Goal: Find specific page/section: Find specific page/section

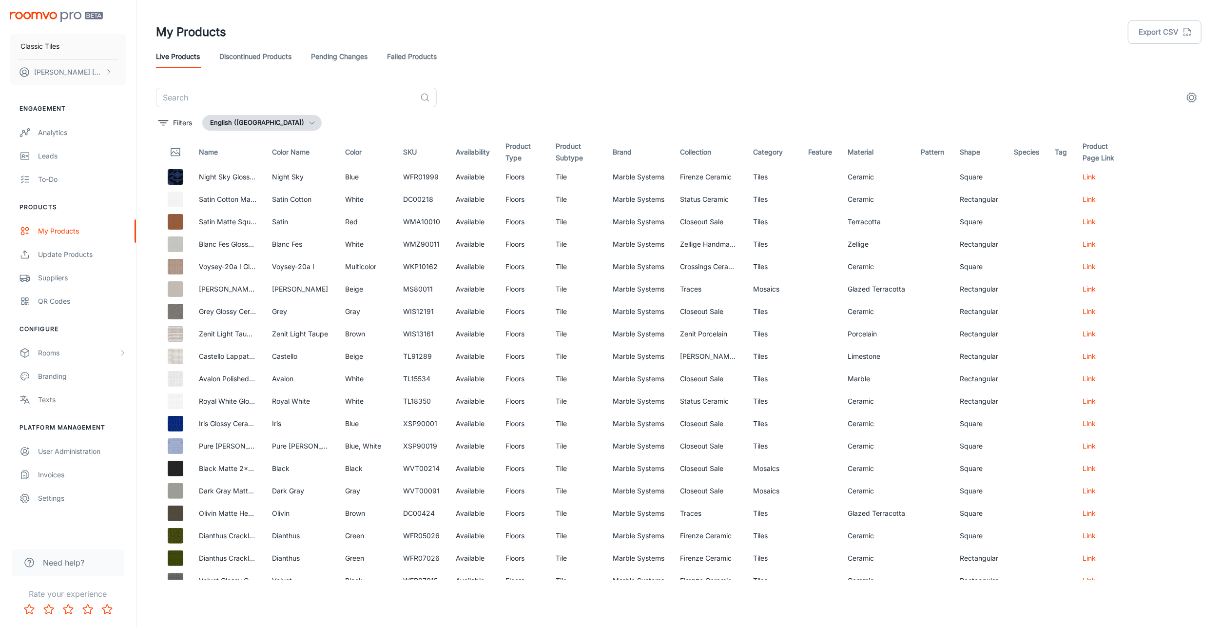
click at [707, 177] on td "Firenze Ceramic" at bounding box center [708, 177] width 73 height 22
drag, startPoint x: 707, startPoint y: 177, endPoint x: 710, endPoint y: 201, distance: 23.6
click at [710, 201] on td "Status Ceramic" at bounding box center [708, 199] width 73 height 22
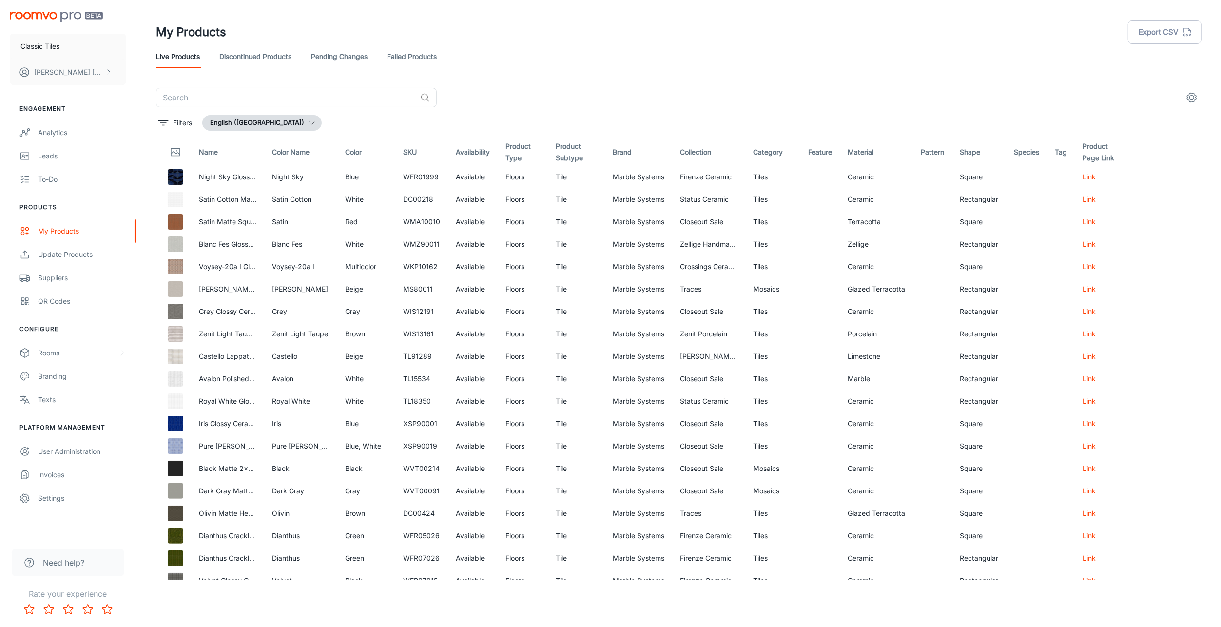
click at [717, 43] on div "My Products Export CSV" at bounding box center [679, 31] width 1046 height 25
click at [168, 181] on img at bounding box center [176, 177] width 16 height 16
click at [175, 175] on img at bounding box center [176, 177] width 16 height 16
click at [873, 512] on td "Glazed Terracotta" at bounding box center [876, 513] width 73 height 22
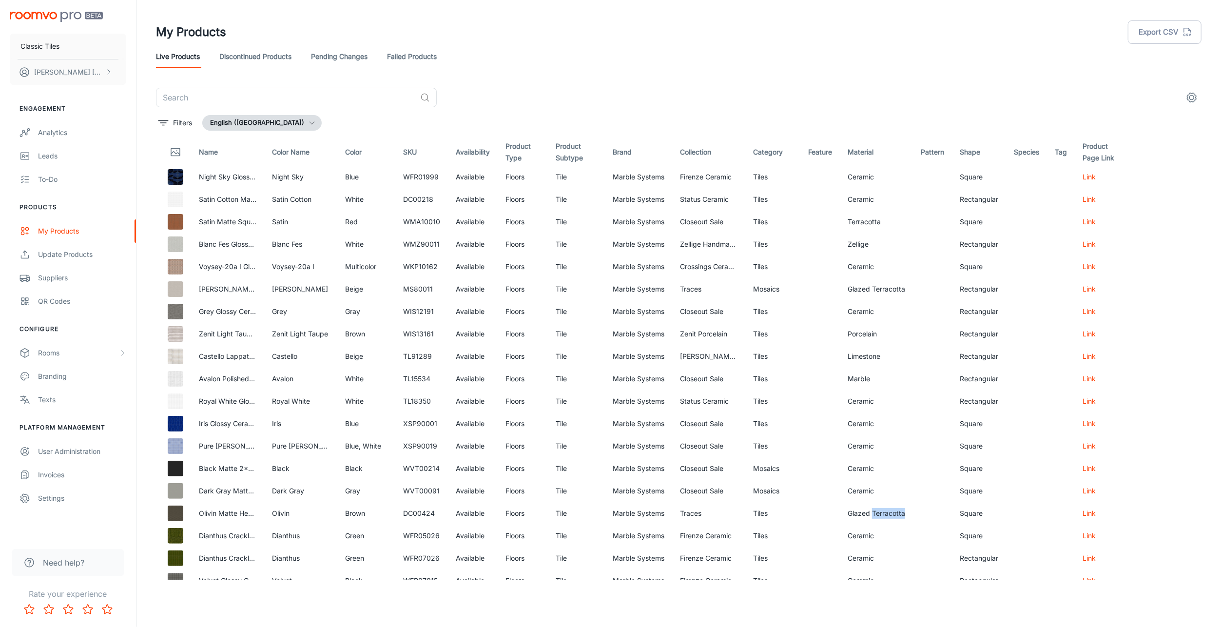
click at [873, 512] on td "Glazed Terracotta" at bounding box center [876, 513] width 73 height 22
drag, startPoint x: 873, startPoint y: 512, endPoint x: 852, endPoint y: 515, distance: 20.7
click at [852, 515] on td "Glazed Terracotta" at bounding box center [876, 513] width 73 height 22
drag, startPoint x: 852, startPoint y: 515, endPoint x: 884, endPoint y: 520, distance: 32.1
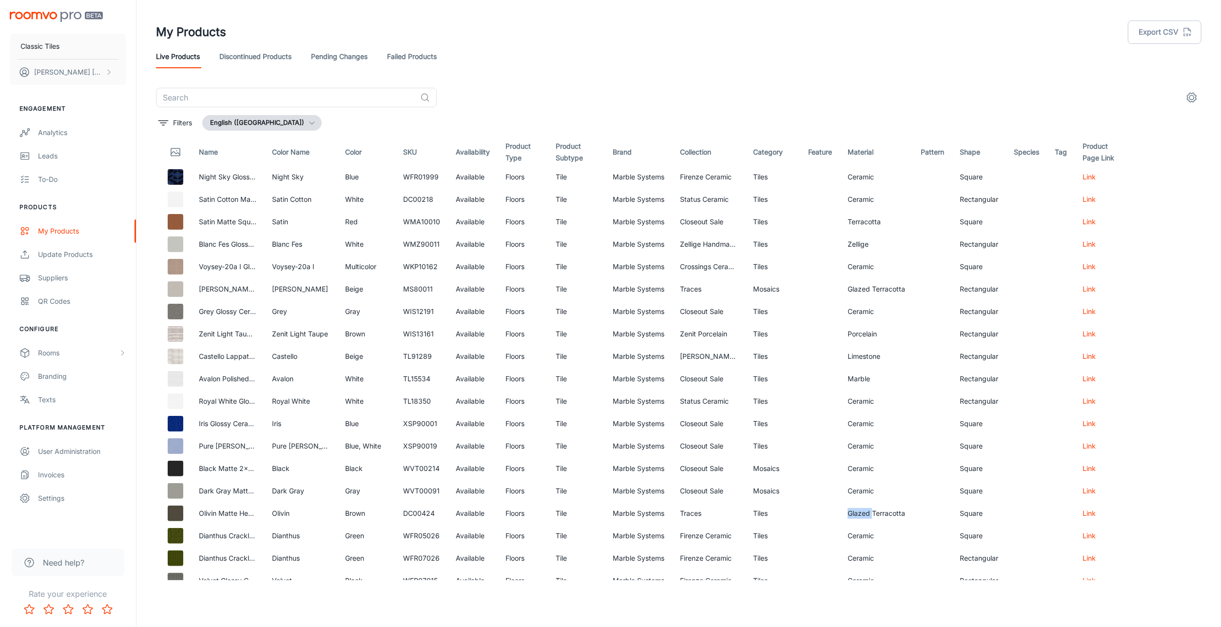
click at [884, 520] on td "Glazed Terracotta" at bounding box center [876, 513] width 73 height 22
drag, startPoint x: 884, startPoint y: 520, endPoint x: 859, endPoint y: 515, distance: 24.8
click at [859, 515] on td "Glazed Terracotta" at bounding box center [876, 513] width 73 height 22
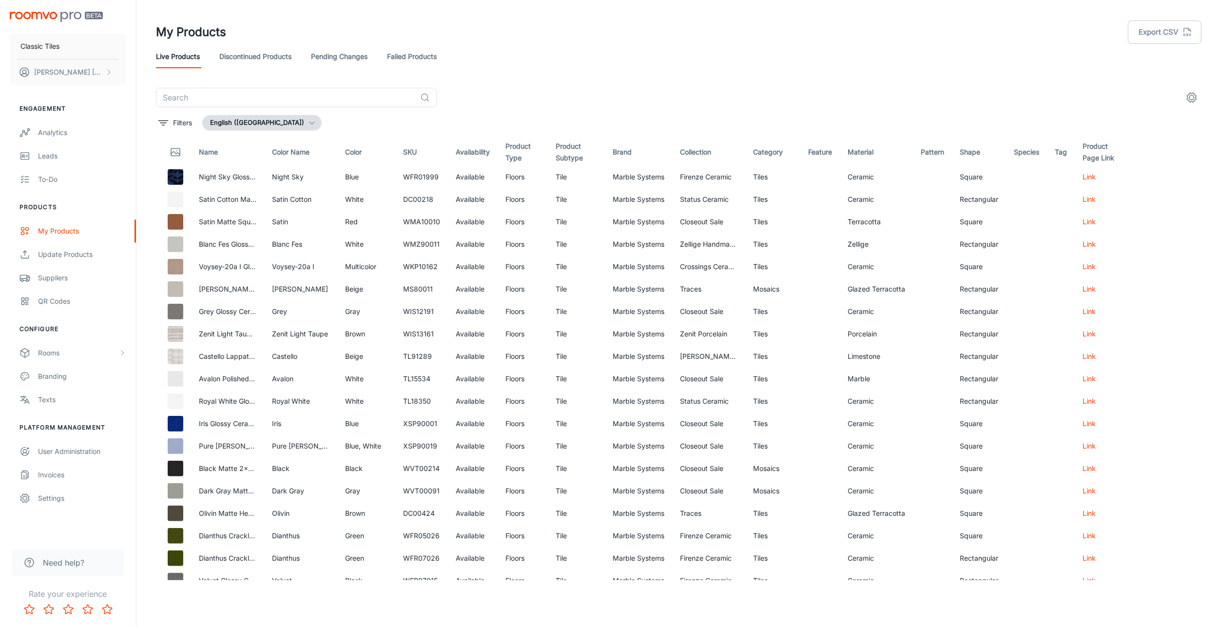
drag, startPoint x: 859, startPoint y: 515, endPoint x: 973, endPoint y: 510, distance: 114.2
click at [973, 510] on td "Square" at bounding box center [979, 513] width 54 height 22
click at [976, 200] on td "Rectangular" at bounding box center [979, 199] width 54 height 22
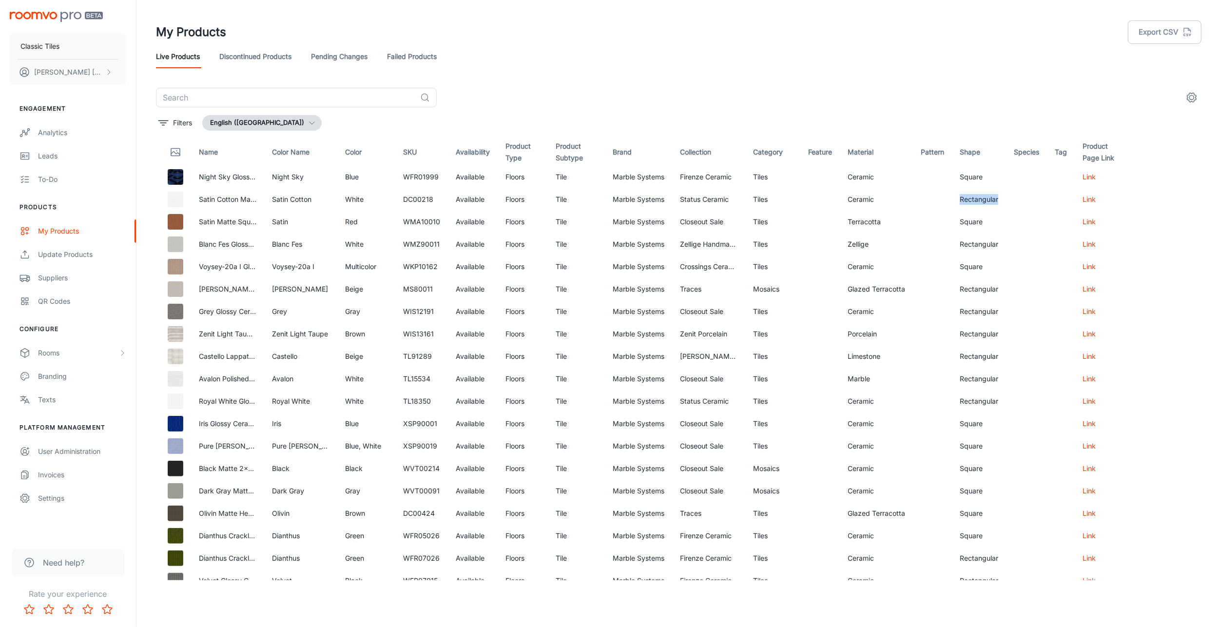
drag, startPoint x: 976, startPoint y: 200, endPoint x: 974, endPoint y: 220, distance: 20.0
click at [974, 220] on td "Square" at bounding box center [979, 222] width 54 height 22
drag, startPoint x: 974, startPoint y: 220, endPoint x: 970, endPoint y: 243, distance: 23.4
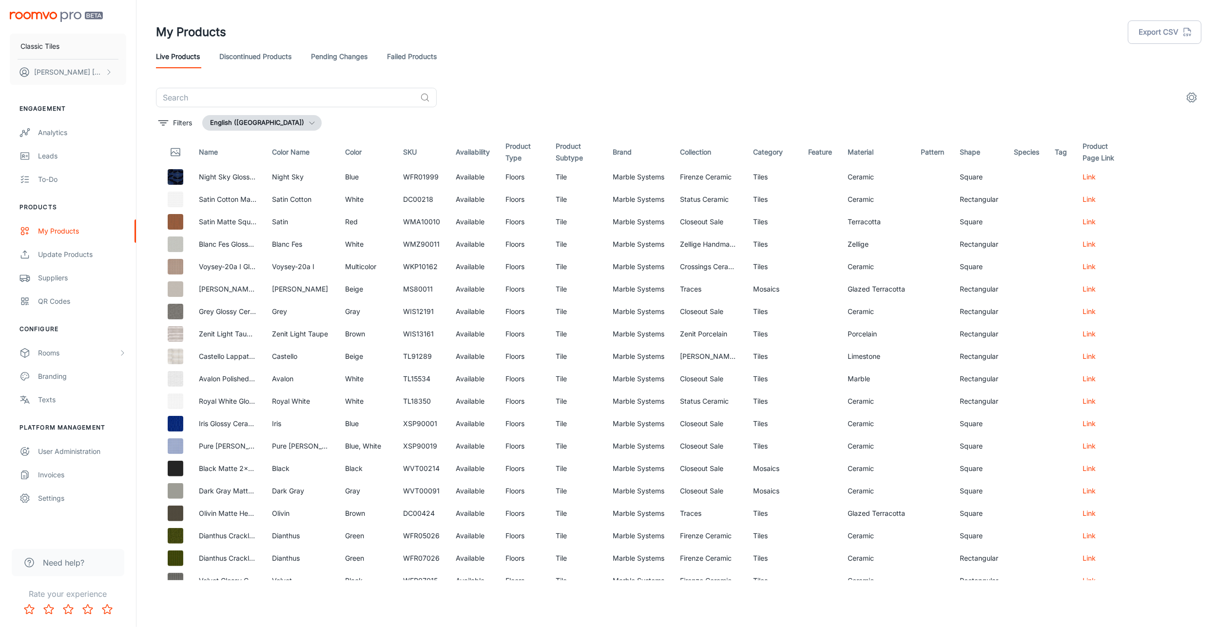
click at [970, 243] on td "Rectangular" at bounding box center [979, 244] width 54 height 22
drag, startPoint x: 970, startPoint y: 243, endPoint x: 963, endPoint y: 272, distance: 30.0
click at [963, 272] on td "Square" at bounding box center [979, 266] width 54 height 22
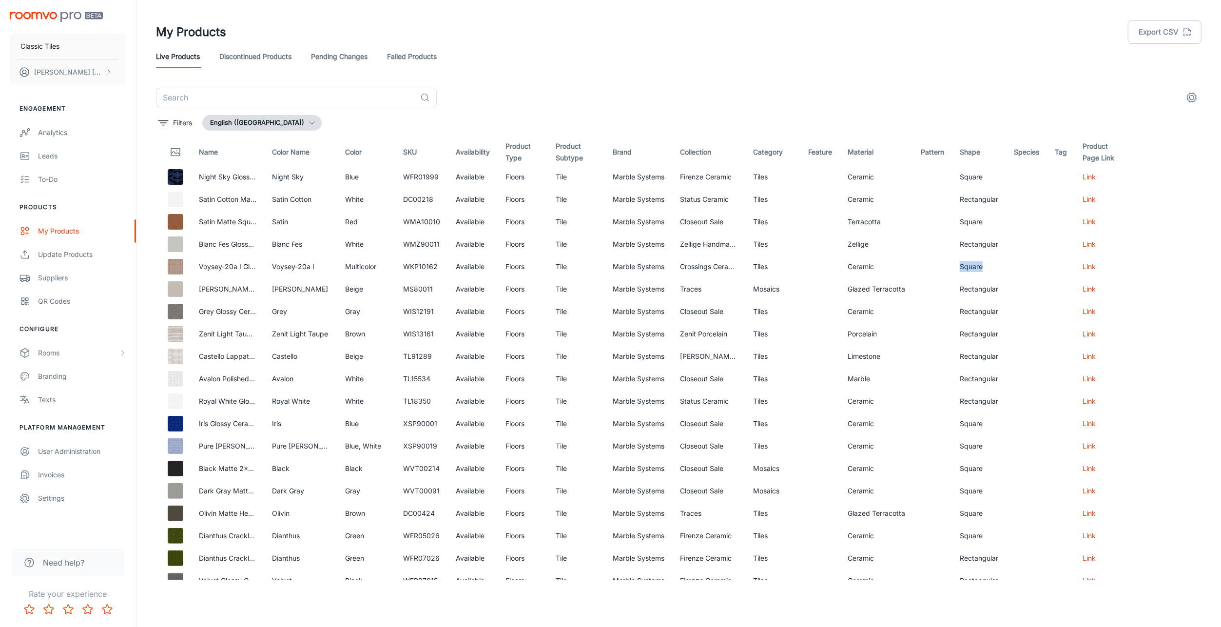
click at [963, 272] on td "Square" at bounding box center [979, 266] width 54 height 22
drag, startPoint x: 963, startPoint y: 272, endPoint x: 970, endPoint y: 289, distance: 17.5
click at [970, 289] on td "Rectangular" at bounding box center [979, 289] width 54 height 22
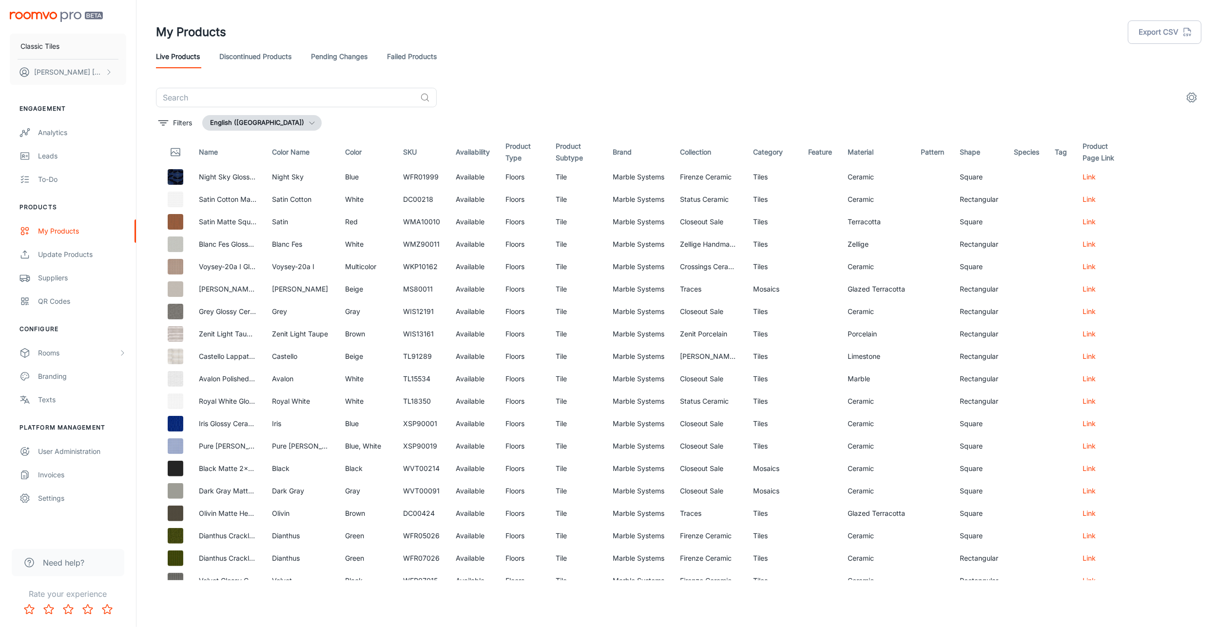
drag, startPoint x: 970, startPoint y: 289, endPoint x: 971, endPoint y: 312, distance: 23.5
click at [971, 312] on td "Rectangular" at bounding box center [979, 311] width 54 height 22
drag, startPoint x: 971, startPoint y: 312, endPoint x: 972, endPoint y: 336, distance: 24.4
click at [972, 336] on td "Rectangular" at bounding box center [979, 334] width 54 height 22
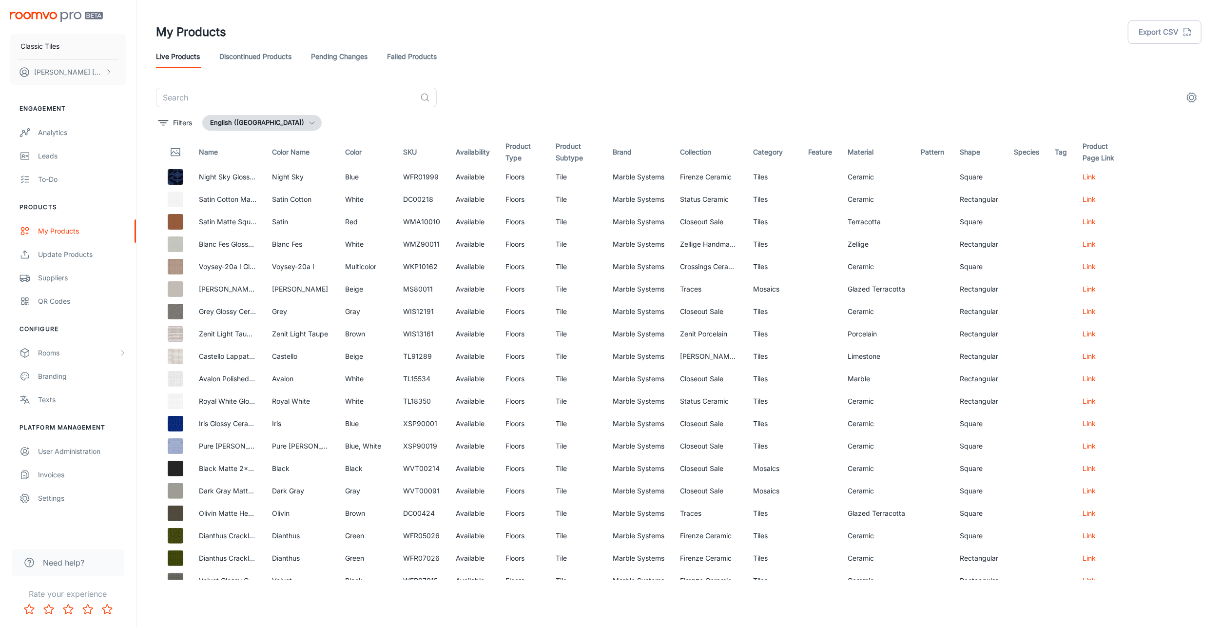
click at [972, 336] on td "Rectangular" at bounding box center [979, 334] width 54 height 22
drag, startPoint x: 972, startPoint y: 336, endPoint x: 973, endPoint y: 354, distance: 17.6
click at [973, 354] on td "Rectangular" at bounding box center [979, 356] width 54 height 22
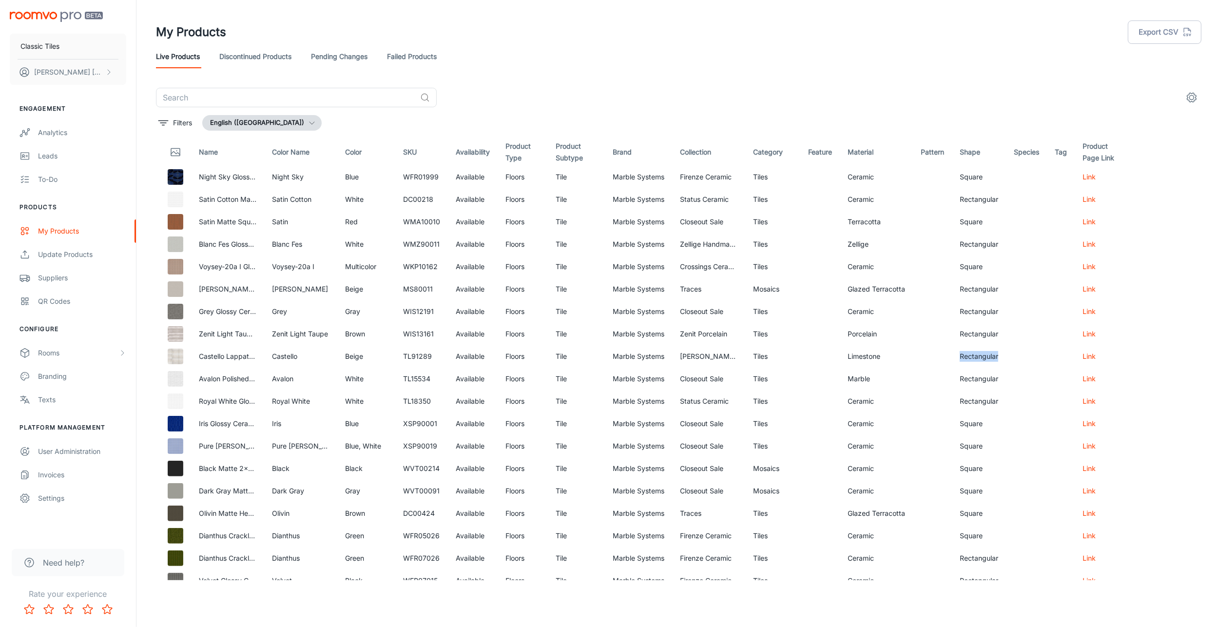
click at [973, 354] on td "Rectangular" at bounding box center [979, 356] width 54 height 22
drag, startPoint x: 973, startPoint y: 354, endPoint x: 974, endPoint y: 377, distance: 23.4
click at [974, 377] on td "Rectangular" at bounding box center [979, 379] width 54 height 22
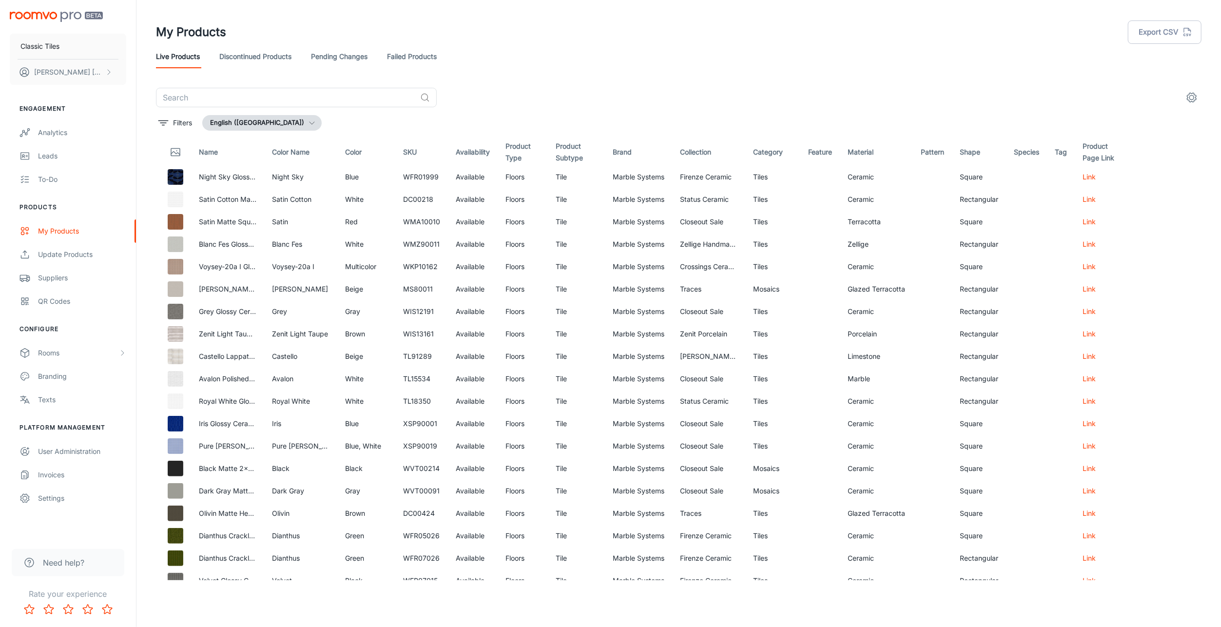
drag, startPoint x: 974, startPoint y: 377, endPoint x: 972, endPoint y: 396, distance: 18.6
click at [972, 396] on td "Rectangular" at bounding box center [979, 401] width 54 height 22
drag, startPoint x: 972, startPoint y: 396, endPoint x: 970, endPoint y: 423, distance: 27.5
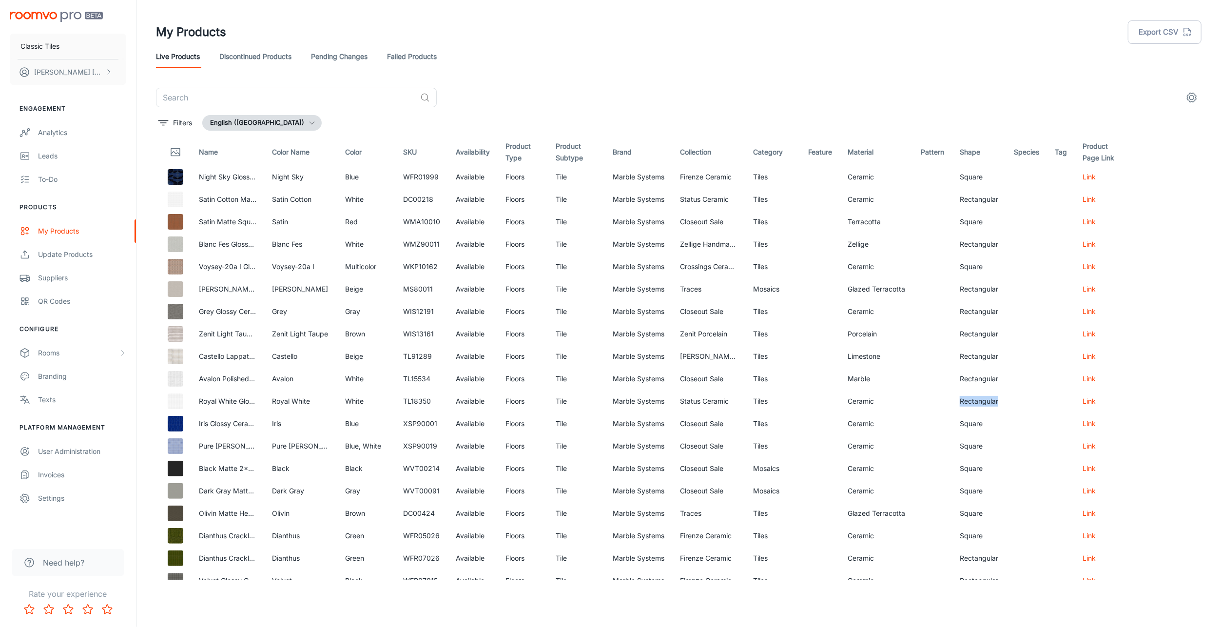
click at [970, 423] on td "Square" at bounding box center [979, 423] width 54 height 22
drag, startPoint x: 970, startPoint y: 423, endPoint x: 961, endPoint y: 446, distance: 23.9
click at [961, 446] on td "Square" at bounding box center [979, 446] width 54 height 22
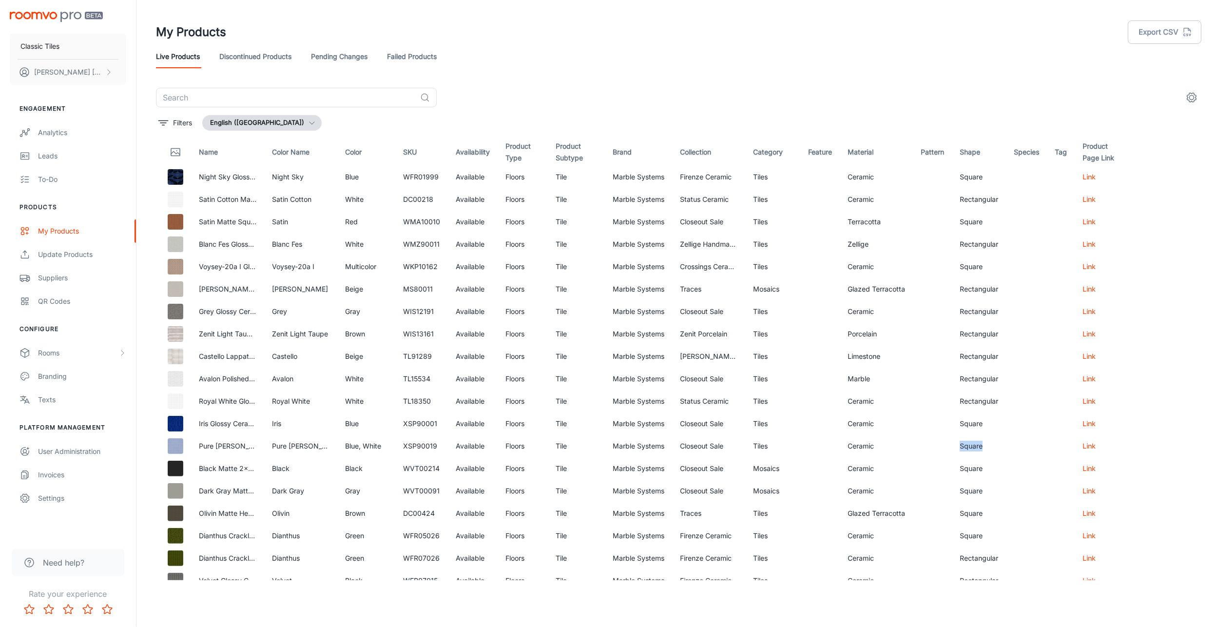
click at [961, 446] on td "Square" at bounding box center [979, 446] width 54 height 22
drag, startPoint x: 961, startPoint y: 446, endPoint x: 971, endPoint y: 461, distance: 18.1
click at [971, 461] on td "Square" at bounding box center [979, 468] width 54 height 22
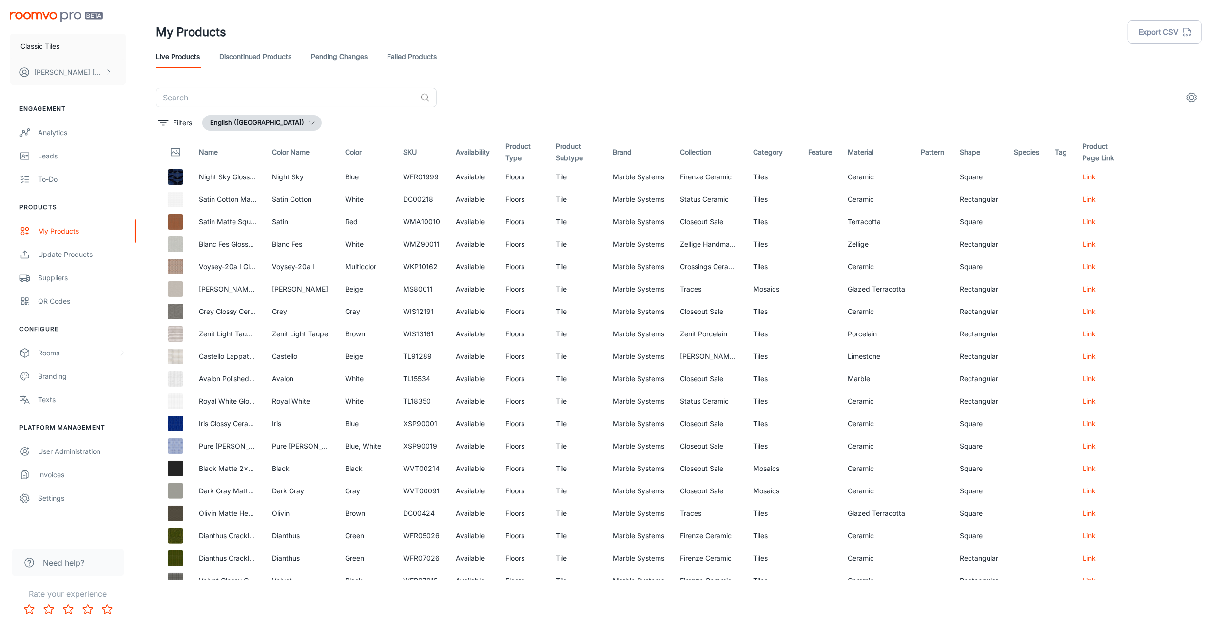
click at [975, 172] on td "Square" at bounding box center [979, 177] width 54 height 22
drag, startPoint x: 975, startPoint y: 172, endPoint x: 970, endPoint y: 191, distance: 19.8
click at [970, 191] on td "Rectangular" at bounding box center [979, 199] width 54 height 22
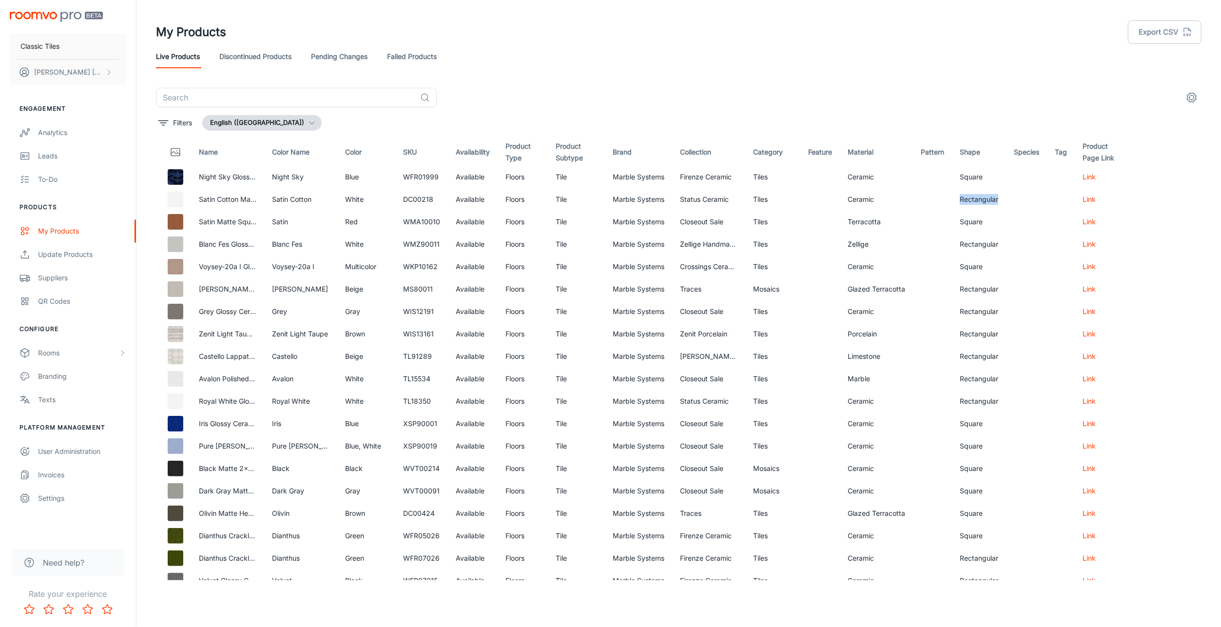
click at [970, 191] on td "Rectangular" at bounding box center [979, 199] width 54 height 22
